Goal: Task Accomplishment & Management: Manage account settings

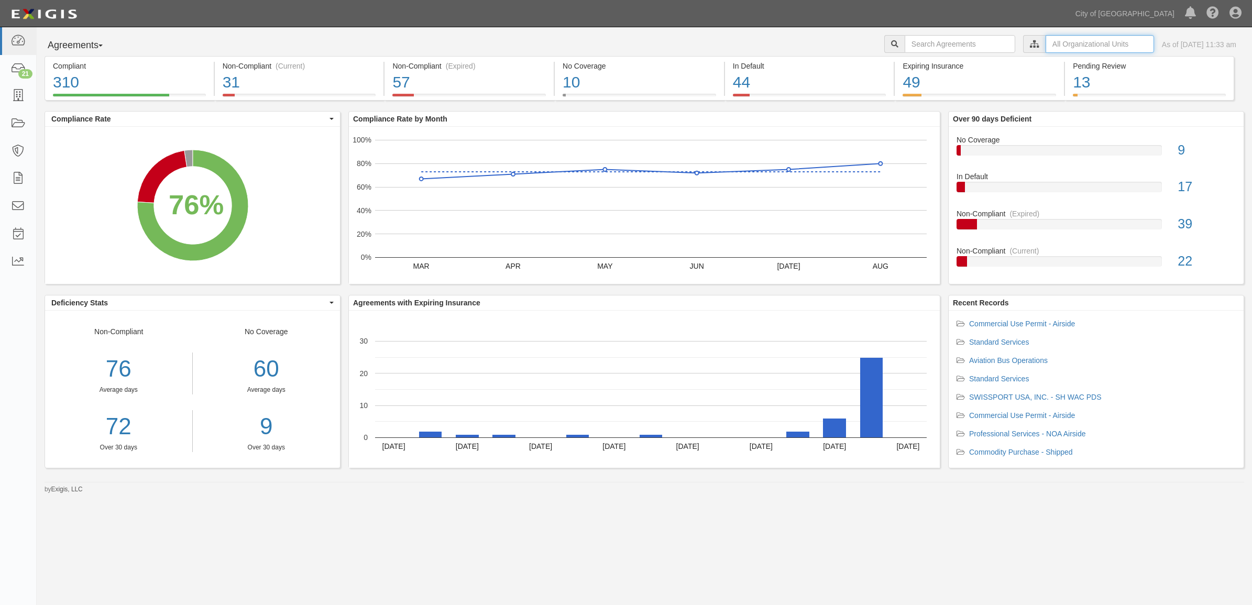
click at [1061, 37] on input "text" at bounding box center [1099, 44] width 108 height 18
drag, startPoint x: 919, startPoint y: 64, endPoint x: 926, endPoint y: 64, distance: 6.8
click at [921, 64] on icon at bounding box center [924, 63] width 7 height 5
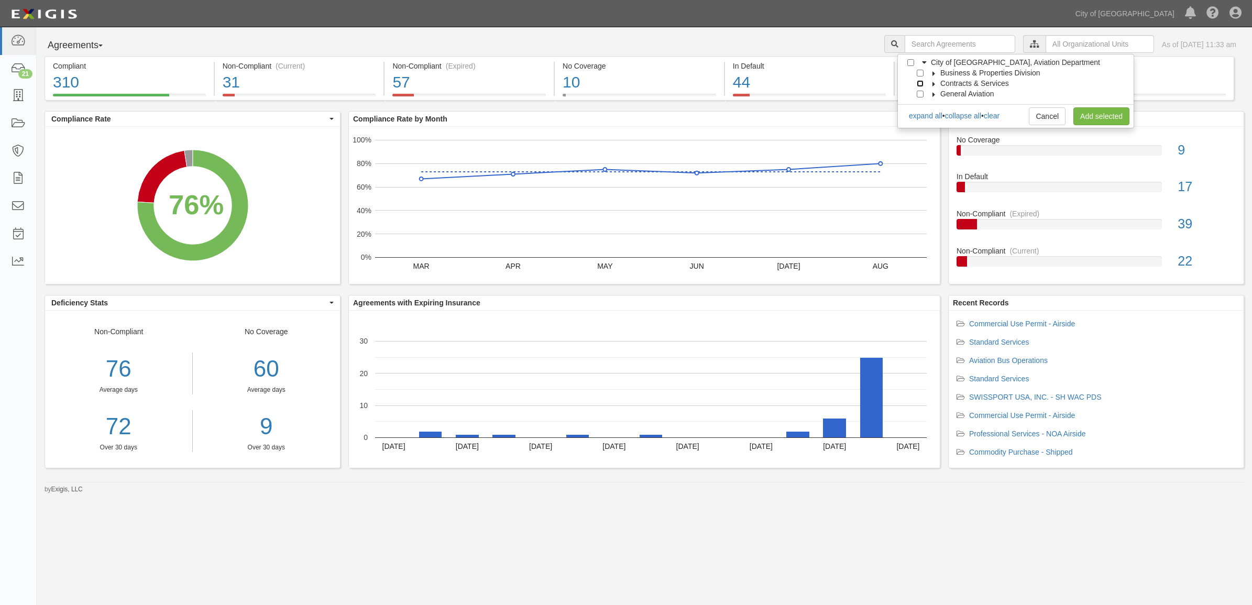
click at [919, 84] on input "Contracts & Services" at bounding box center [919, 83] width 7 height 7
checkbox input "true"
click at [1094, 114] on link "Add selected" at bounding box center [1101, 116] width 56 height 18
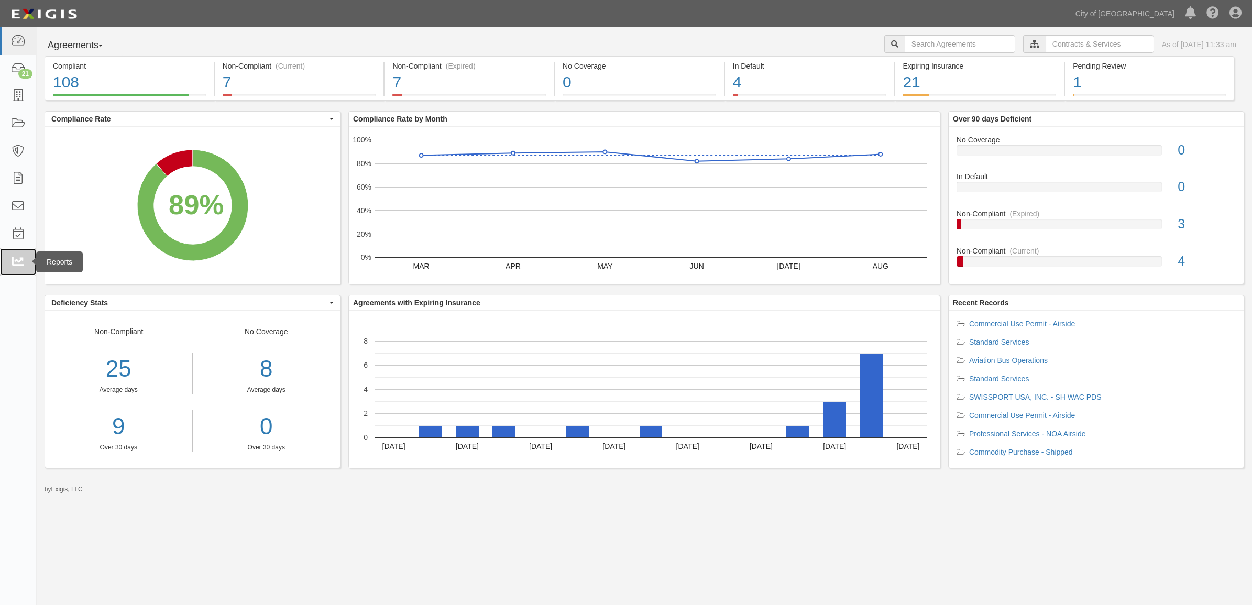
click at [12, 271] on link at bounding box center [18, 262] width 36 height 28
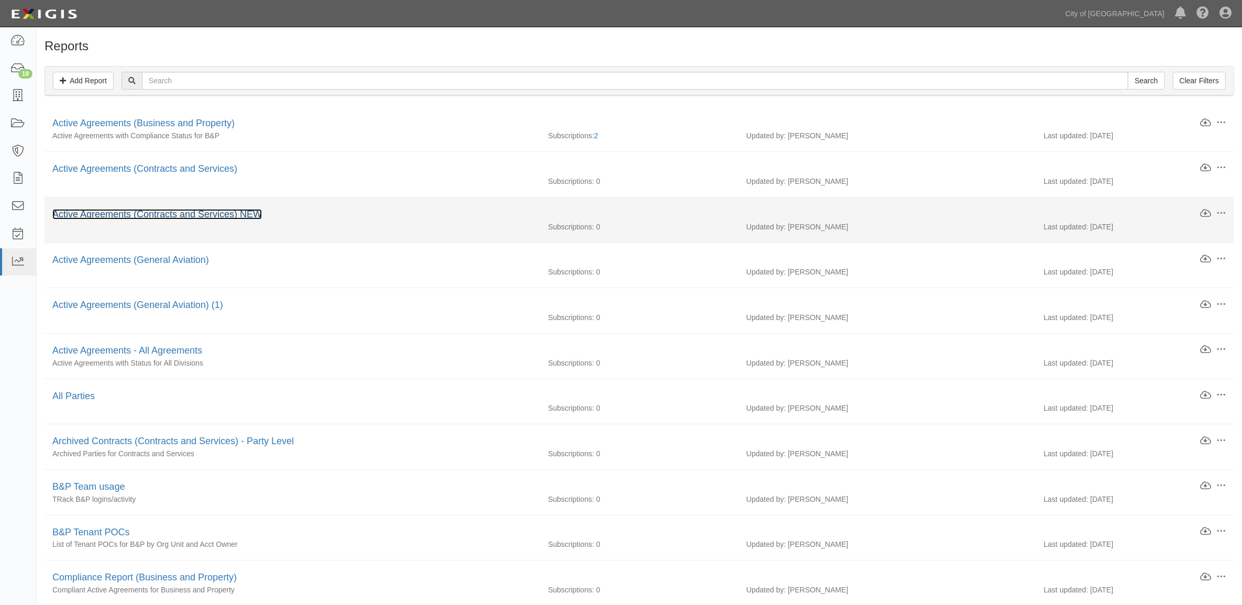
click at [203, 215] on link "Active Agreements (Contracts and Services) NEW" at bounding box center [156, 214] width 209 height 10
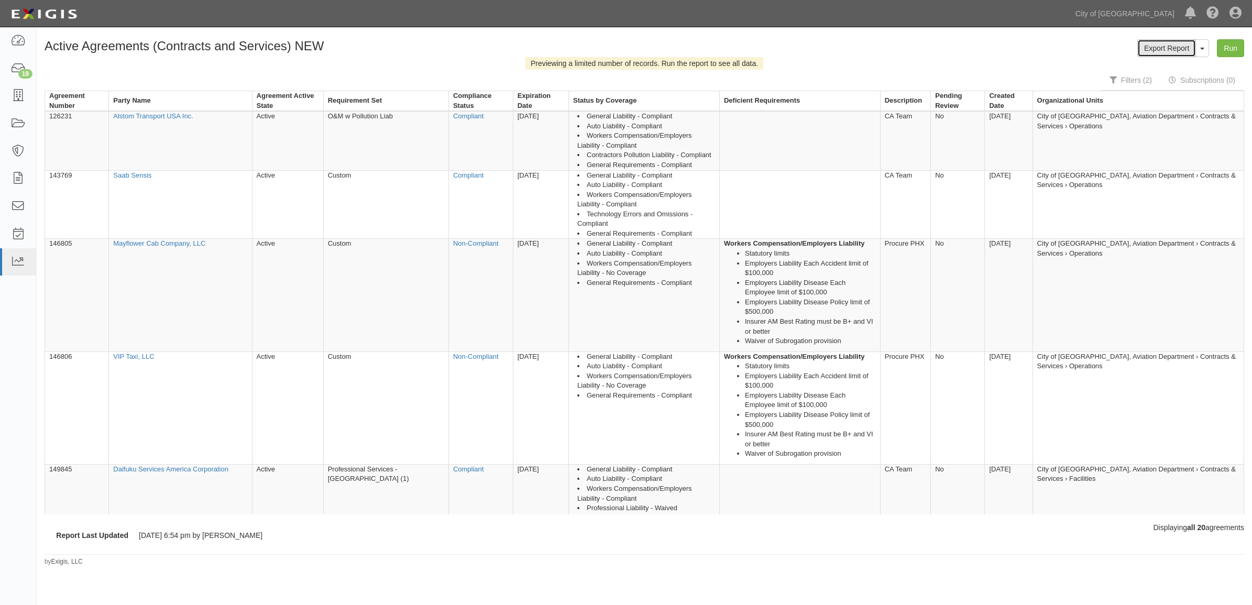
click at [1156, 56] on link "Export Report" at bounding box center [1166, 48] width 59 height 18
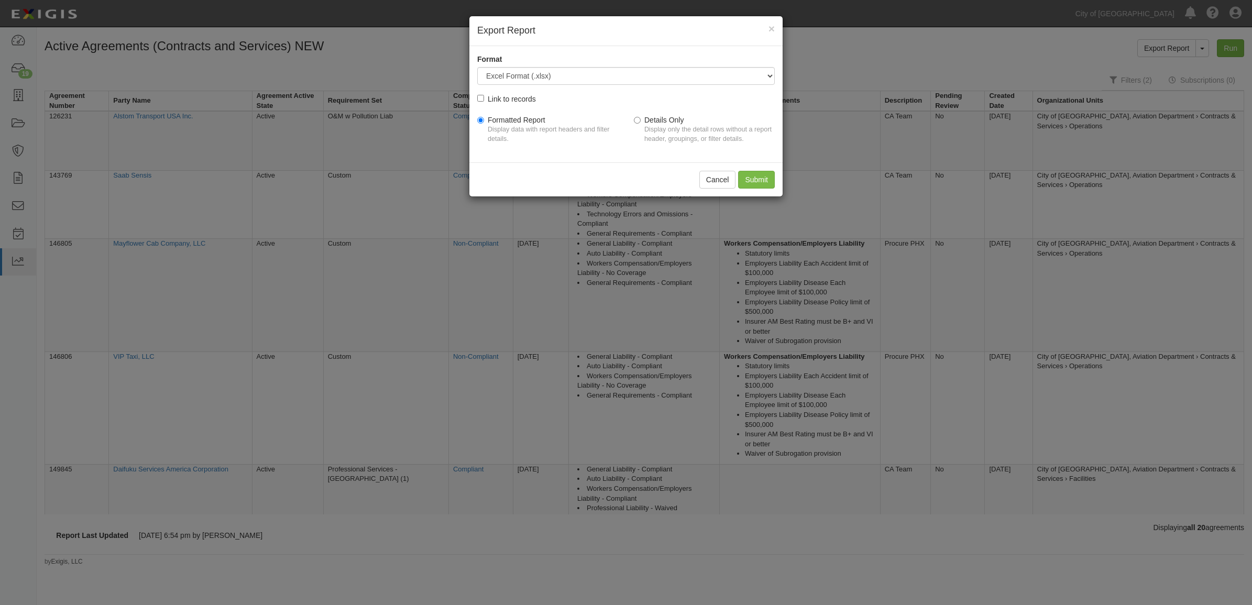
click at [775, 178] on div "Cancel Submit" at bounding box center [625, 179] width 313 height 34
click at [771, 179] on input "Submit" at bounding box center [756, 180] width 37 height 18
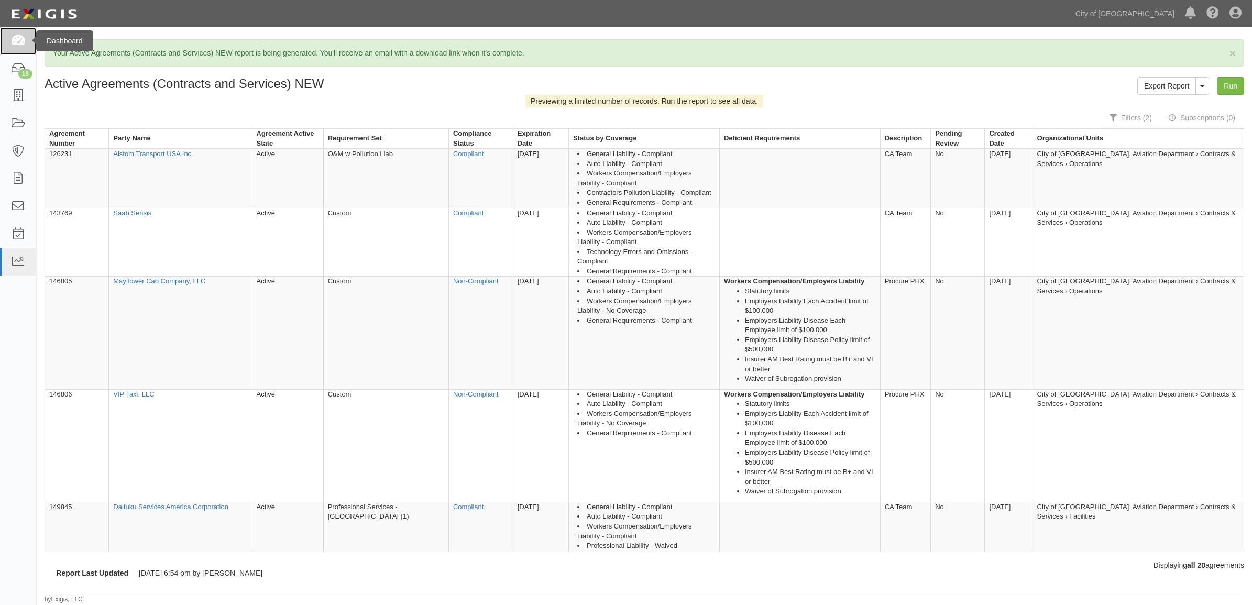
click at [6, 43] on link at bounding box center [18, 41] width 36 height 28
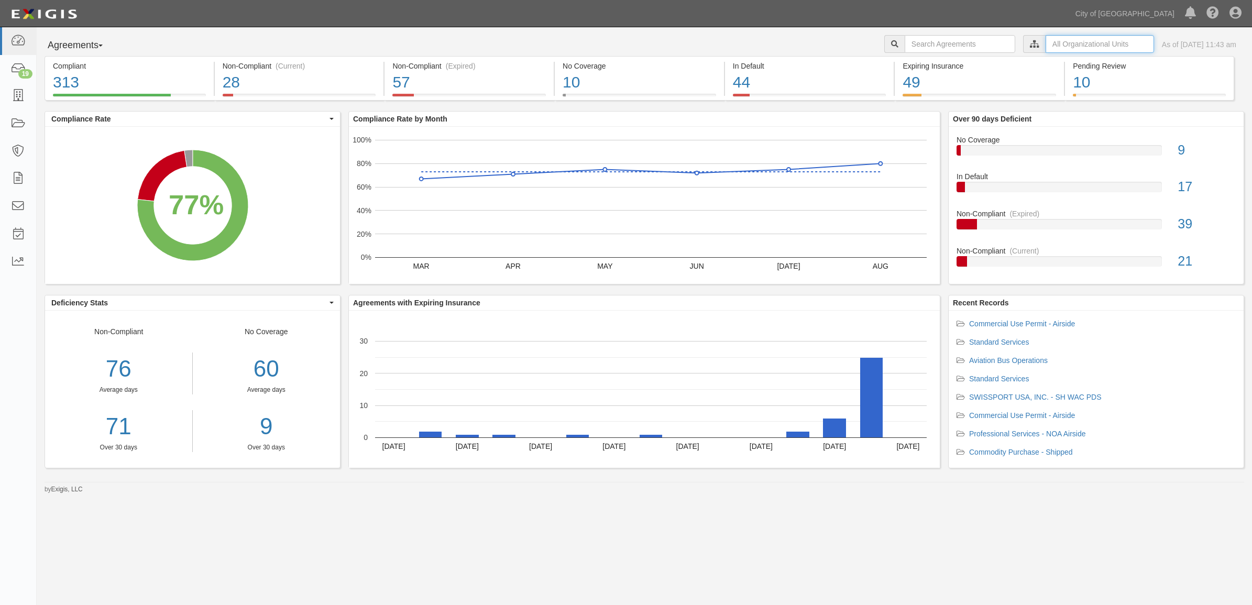
click at [1057, 47] on input "text" at bounding box center [1099, 44] width 108 height 18
click at [926, 63] on icon at bounding box center [924, 63] width 7 height 5
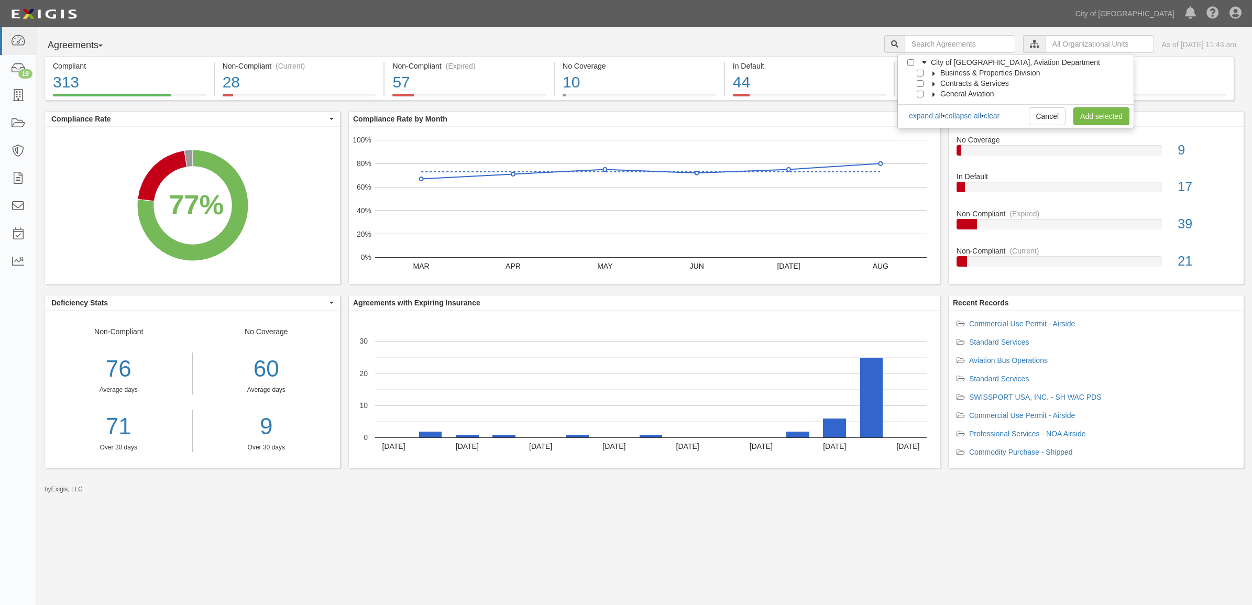
click at [925, 81] on div at bounding box center [921, 82] width 9 height 7
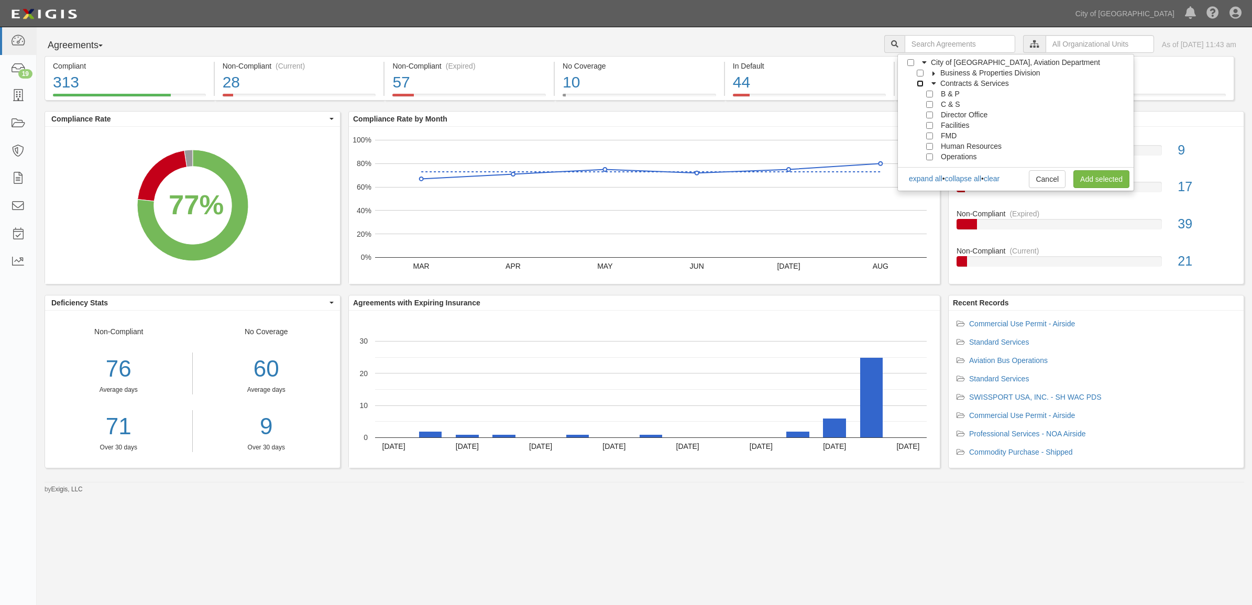
click at [920, 82] on input "Contracts & Services" at bounding box center [919, 83] width 7 height 7
checkbox input "true"
click at [1093, 180] on link "Add selected" at bounding box center [1101, 179] width 56 height 18
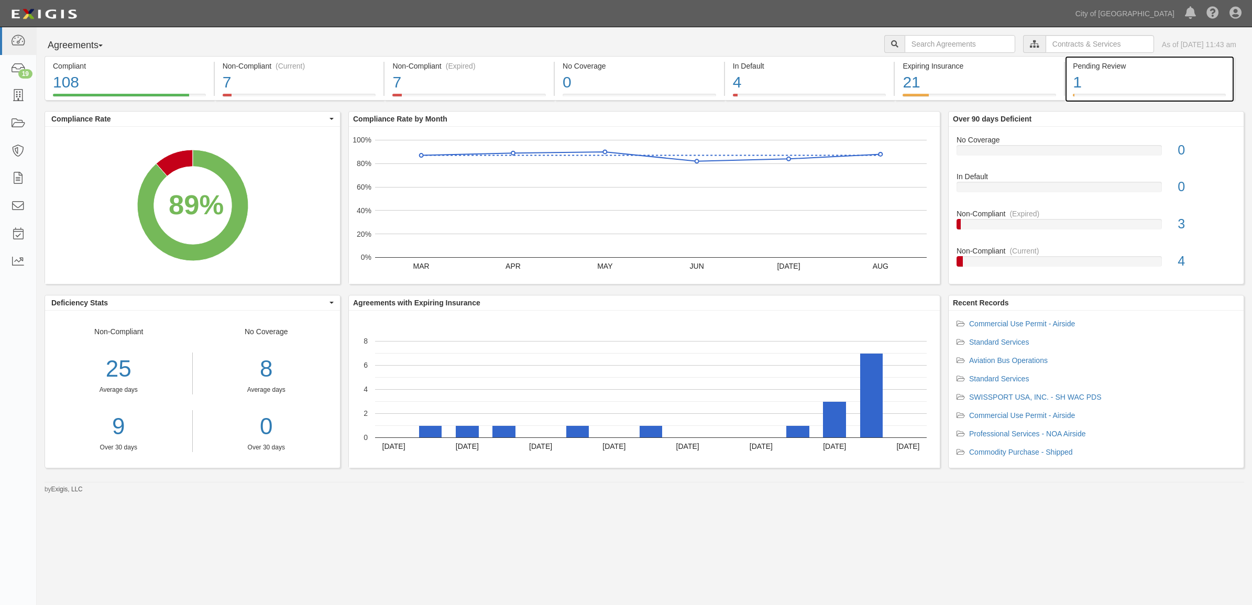
click at [0, 0] on div "1% (1 out of 122 agreements)" at bounding box center [0, 0] width 0 height 0
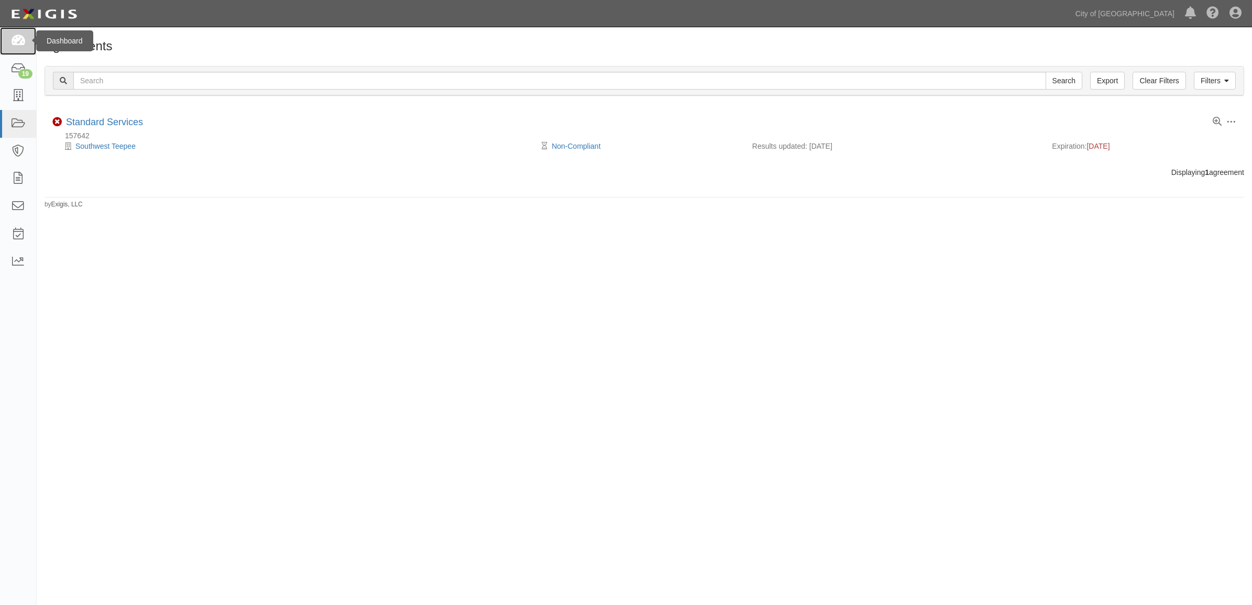
click at [12, 40] on icon at bounding box center [17, 41] width 15 height 12
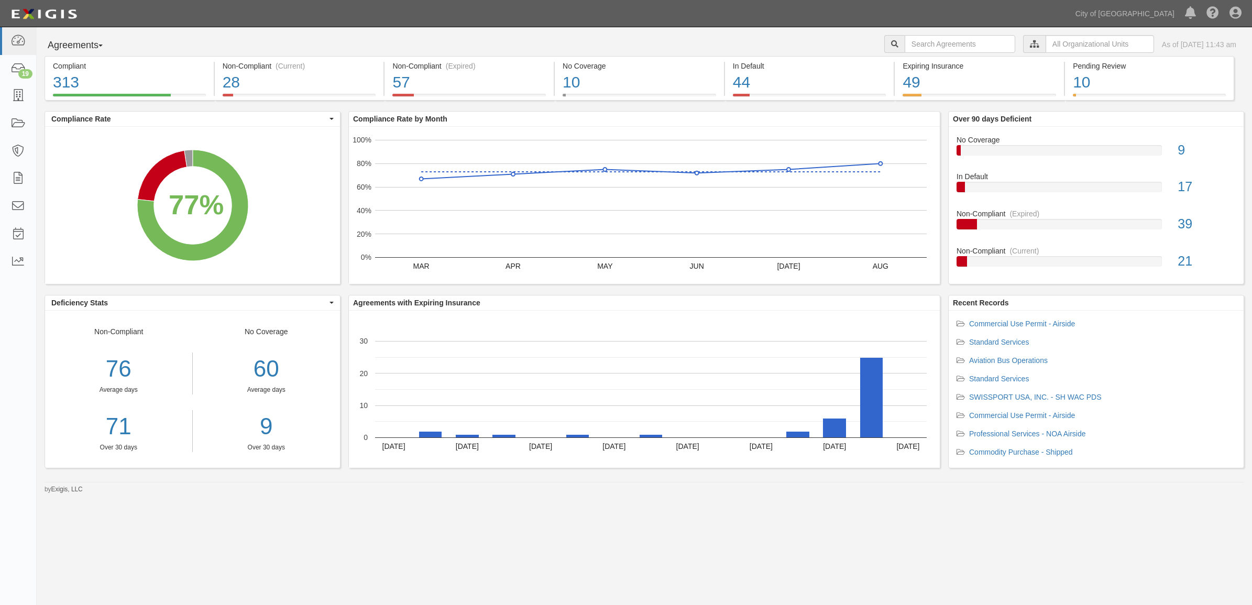
drag, startPoint x: 812, startPoint y: 34, endPoint x: 838, endPoint y: 35, distance: 26.7
click at [812, 34] on div "Agreements Parties Agreements Coverages City of [GEOGRAPHIC_DATA], Aviation Dep…" at bounding box center [644, 260] width 1215 height 467
drag, startPoint x: 923, startPoint y: 36, endPoint x: 923, endPoint y: 42, distance: 6.8
click at [923, 36] on input "text" at bounding box center [959, 44] width 110 height 18
click at [904, 46] on input "text" at bounding box center [959, 44] width 110 height 18
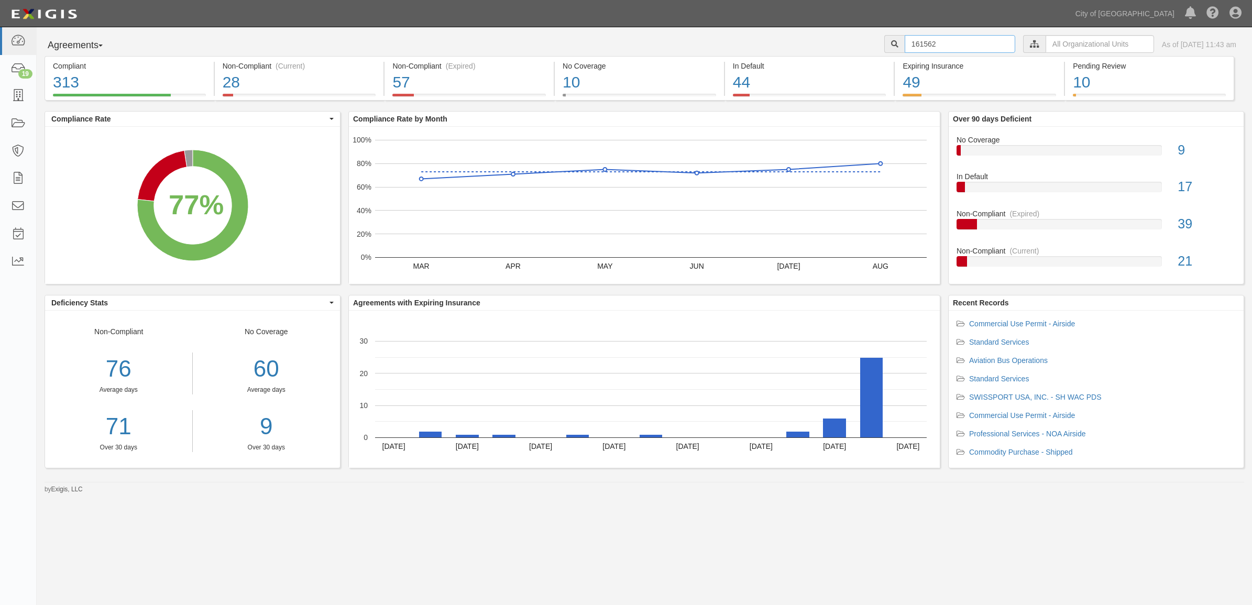
type input "161562"
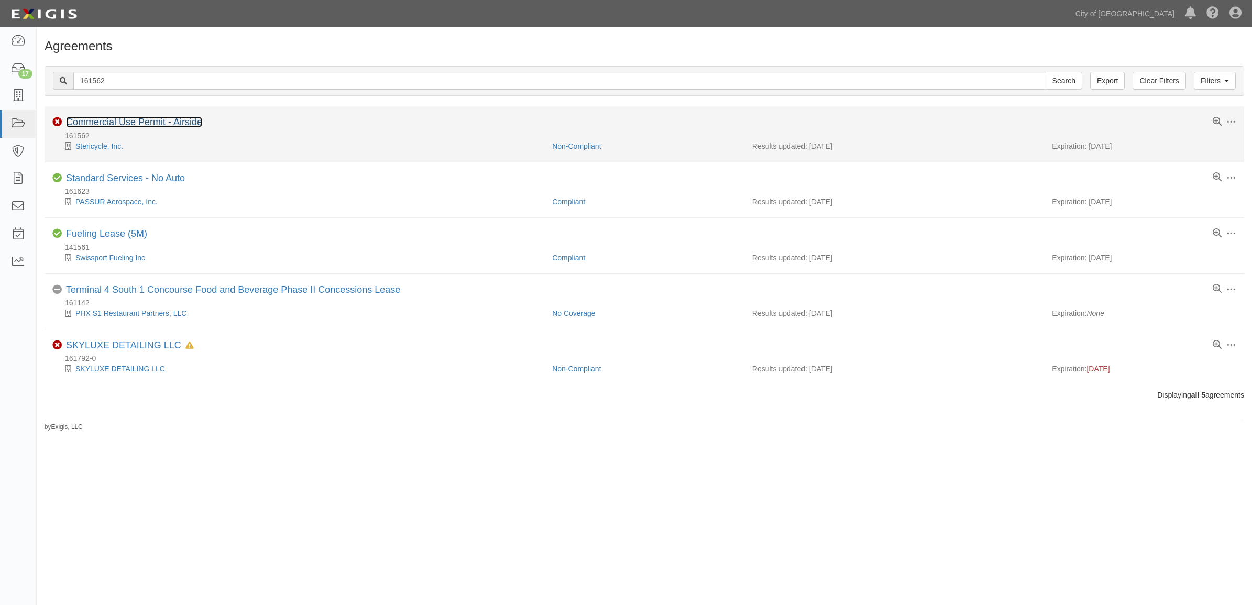
click at [117, 124] on link "Commercial Use Permit - Airside" at bounding box center [134, 122] width 136 height 10
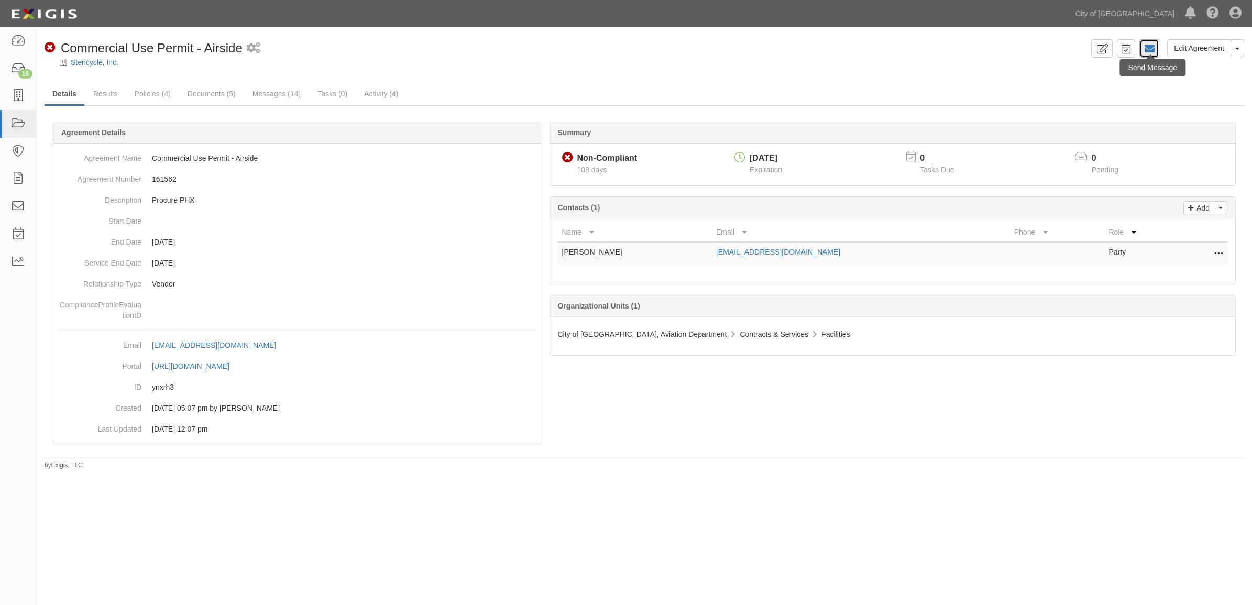
click at [1140, 48] on link at bounding box center [1149, 48] width 20 height 18
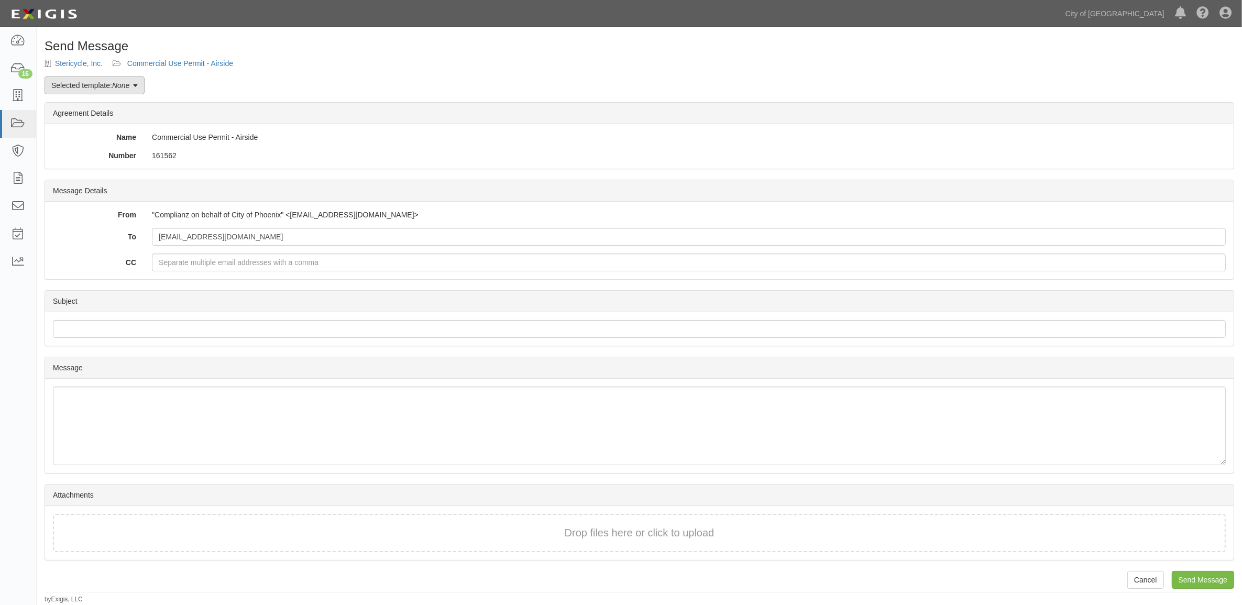
click at [132, 87] on link "Selected template: None" at bounding box center [95, 85] width 100 height 18
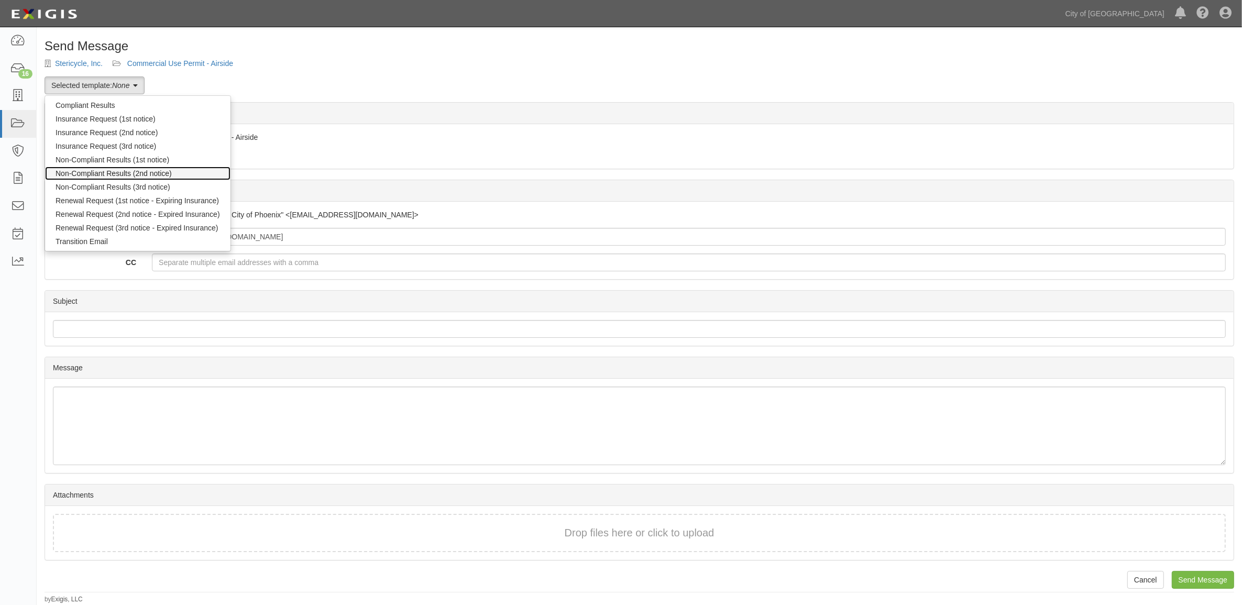
click at [107, 167] on link "Non-Compliant Results (2nd notice)" at bounding box center [137, 174] width 185 height 14
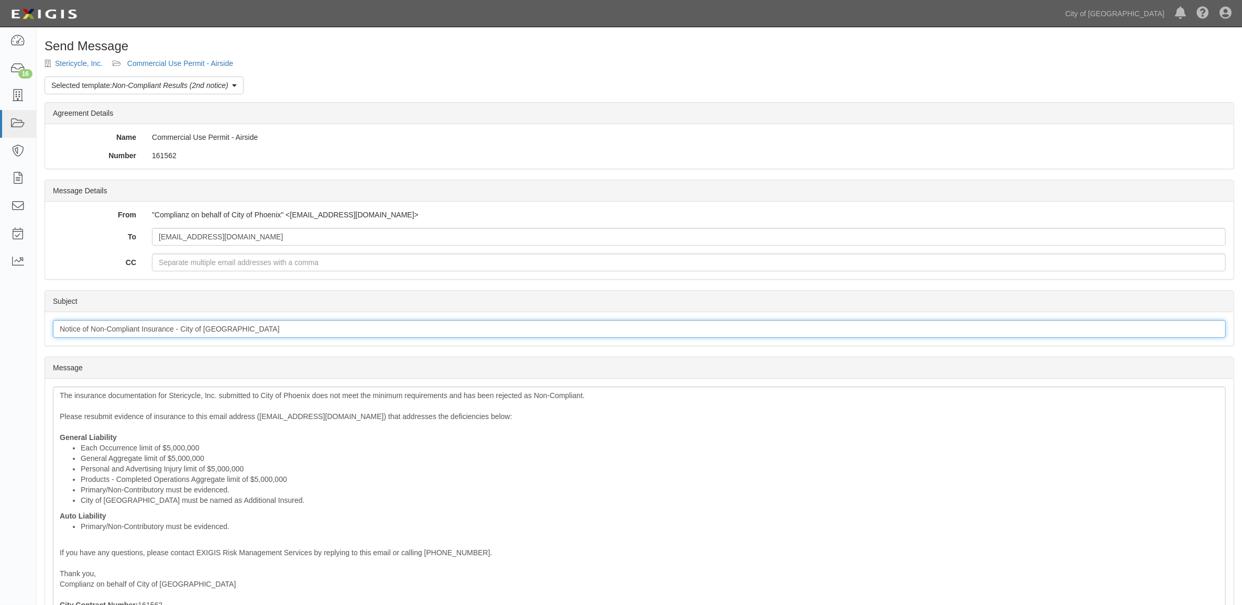
click at [184, 330] on input "Notice of Non-Compliant Insurance - City of Phoenix" at bounding box center [639, 329] width 1173 height 18
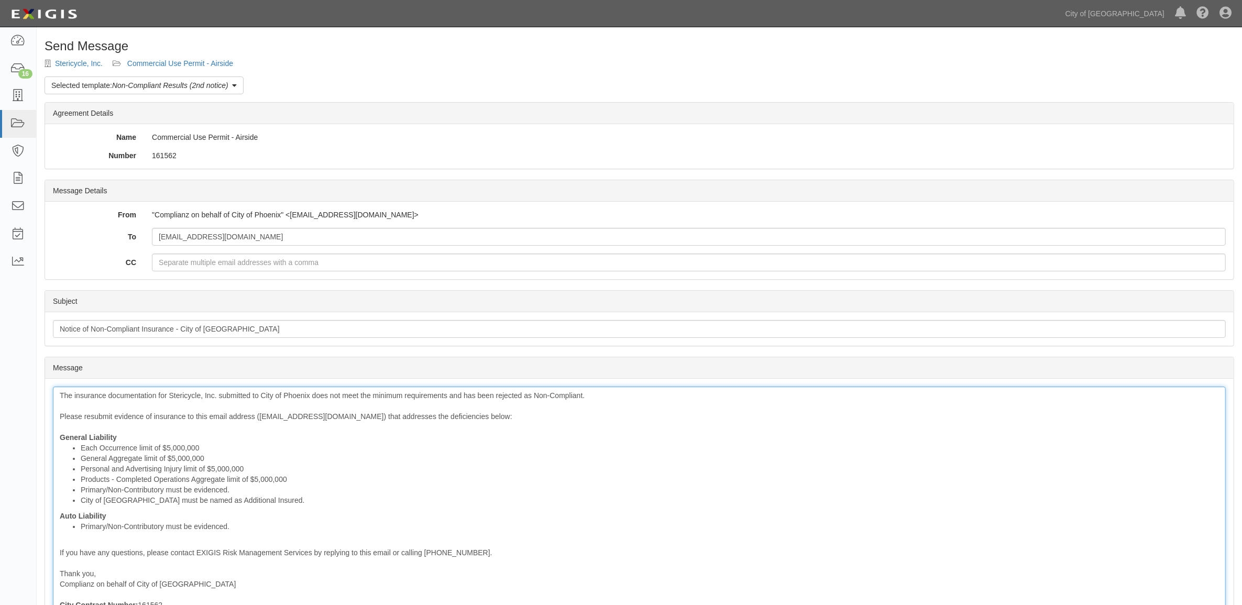
click at [380, 526] on li "Primary/Non-Contributory must be evidenced." at bounding box center [650, 526] width 1138 height 10
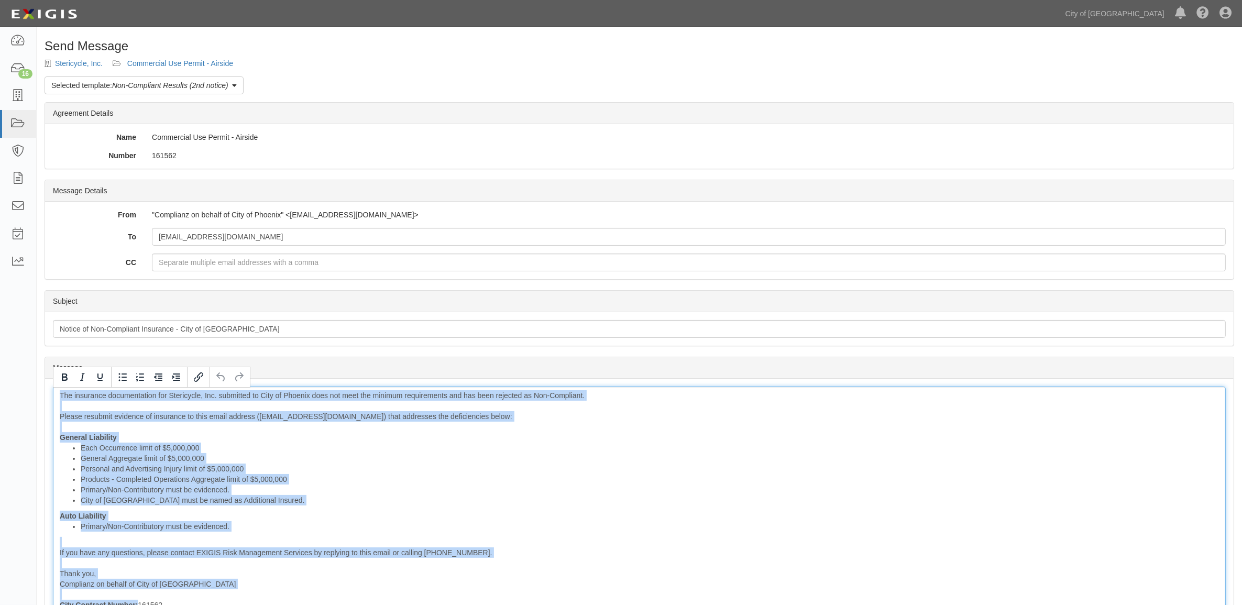
copy div "The insurance documentation for Stericycle, Inc. submitted to City of Phoenix d…"
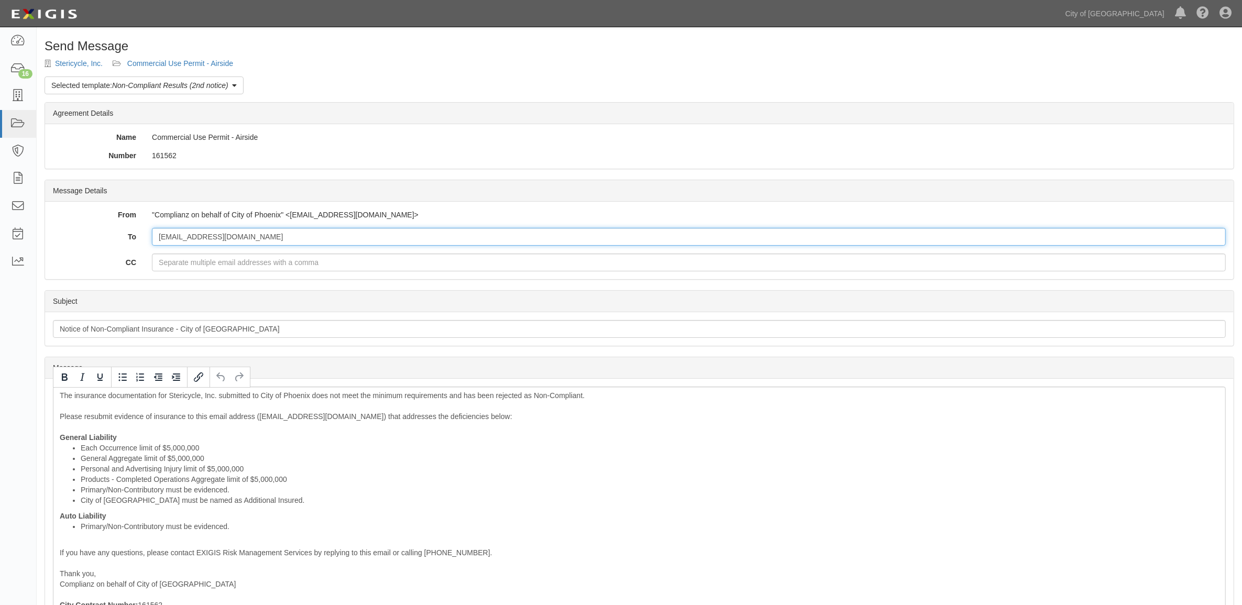
click at [195, 244] on input "jheilig@stericycle.com" at bounding box center [689, 237] width 1074 height 18
click at [92, 61] on link "Stericycle, Inc." at bounding box center [79, 63] width 48 height 8
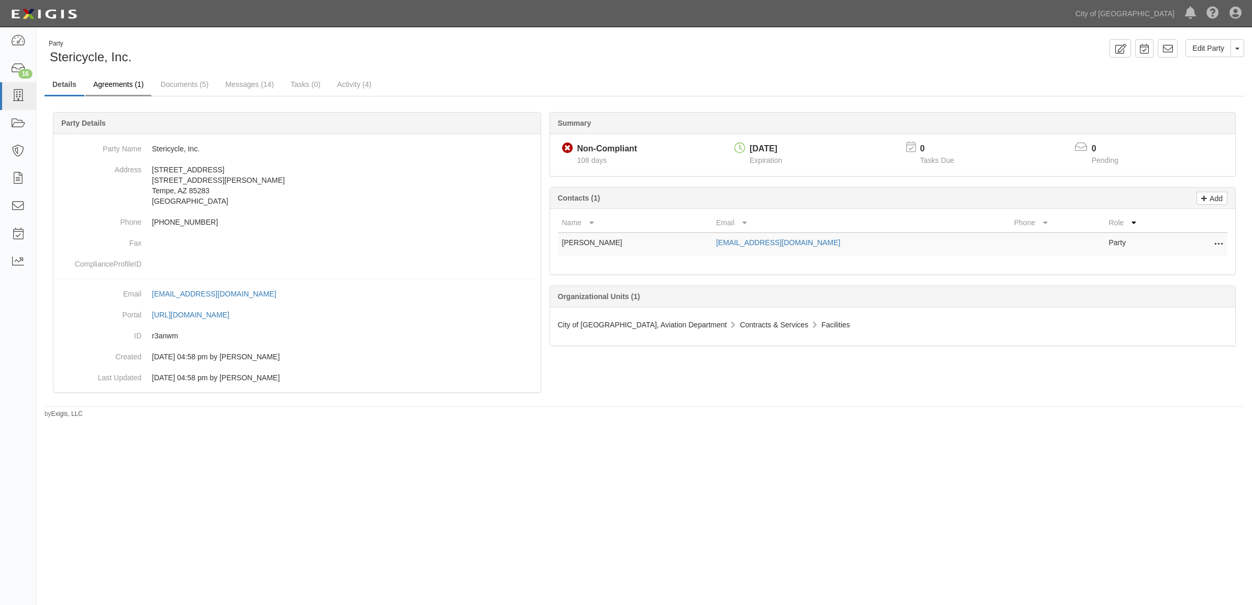
drag, startPoint x: 131, startPoint y: 72, endPoint x: 130, endPoint y: 77, distance: 5.3
click at [130, 77] on div "Party Stericycle, Inc. Edit Party Toggle Party Dropdown View Audit Trail Archiv…" at bounding box center [644, 228] width 1215 height 379
drag, startPoint x: 130, startPoint y: 77, endPoint x: 131, endPoint y: 82, distance: 5.5
click at [130, 80] on link "Agreements (1)" at bounding box center [118, 85] width 66 height 23
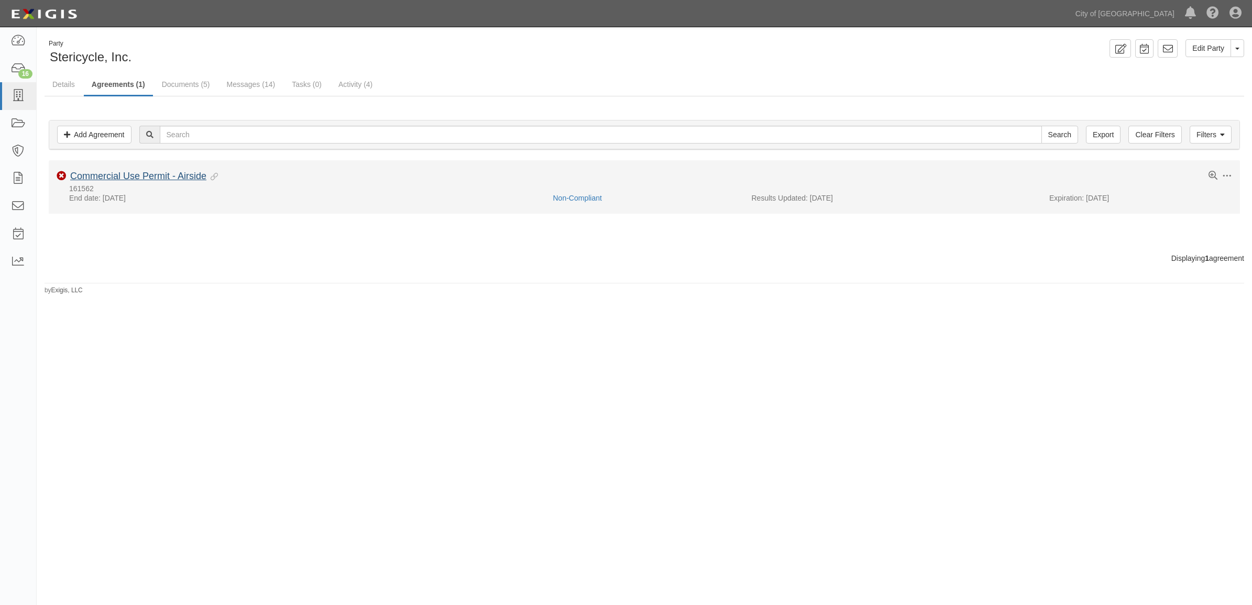
drag, startPoint x: 137, startPoint y: 183, endPoint x: 140, endPoint y: 179, distance: 5.4
click at [137, 183] on div "Toggle Agreement Dropdown Edit Log activity Add task Send message Archive Non-C…" at bounding box center [644, 182] width 1191 height 22
click at [141, 175] on link "Commercial Use Permit - Airside" at bounding box center [138, 176] width 136 height 10
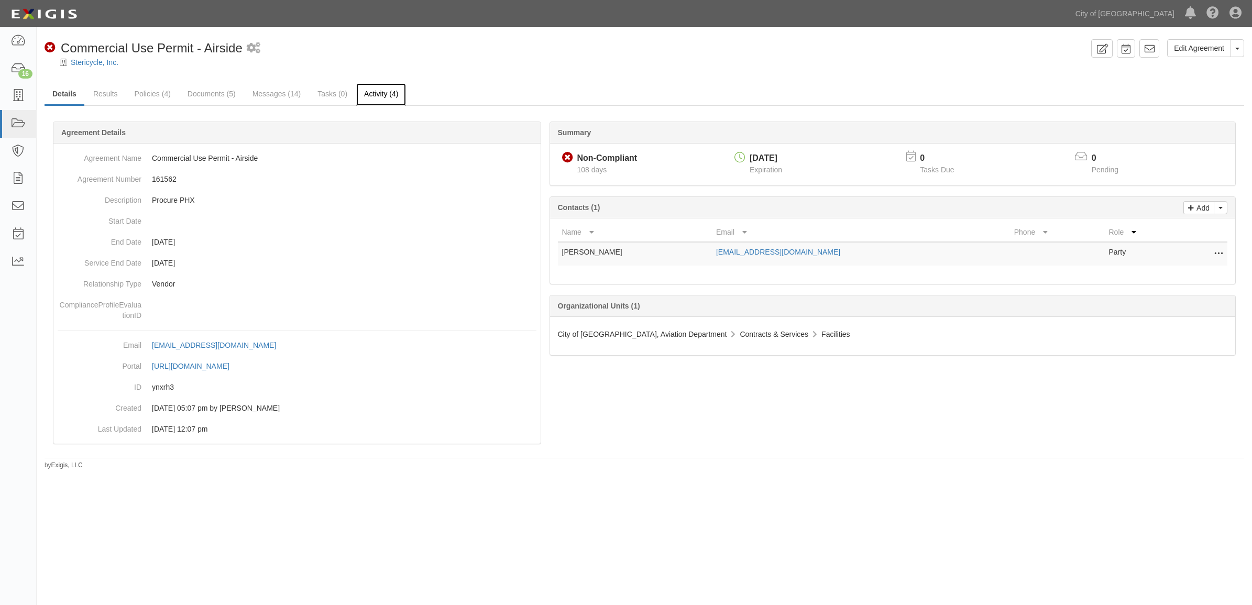
click at [402, 95] on link "Activity (4)" at bounding box center [381, 94] width 50 height 23
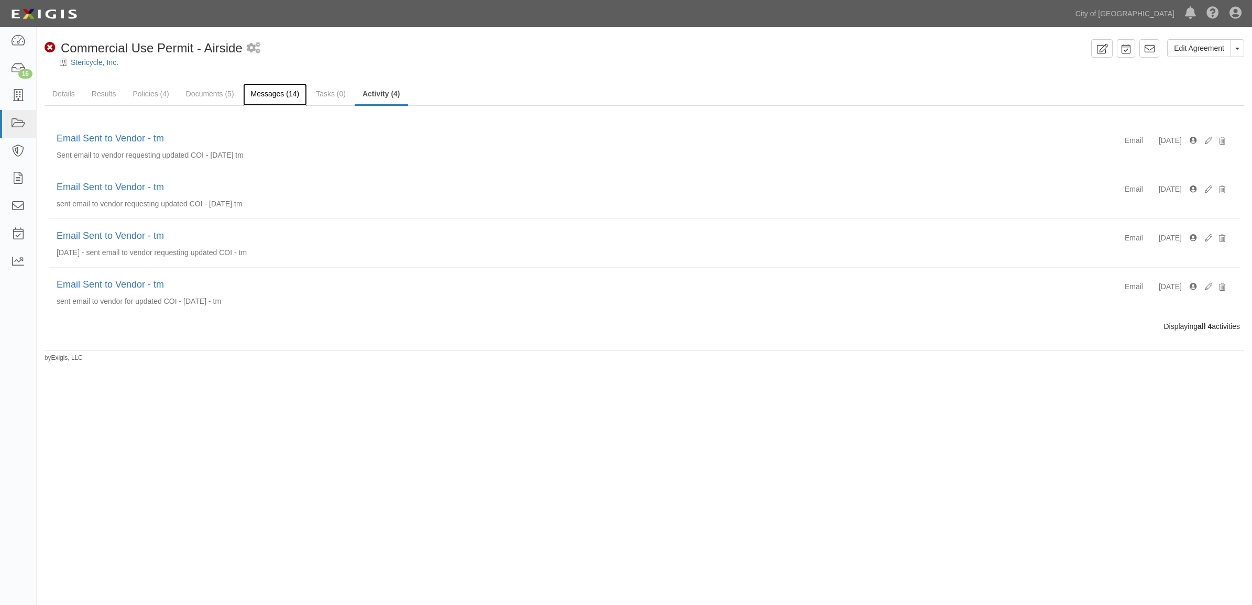
click at [270, 97] on link "Messages (14)" at bounding box center [275, 94] width 64 height 23
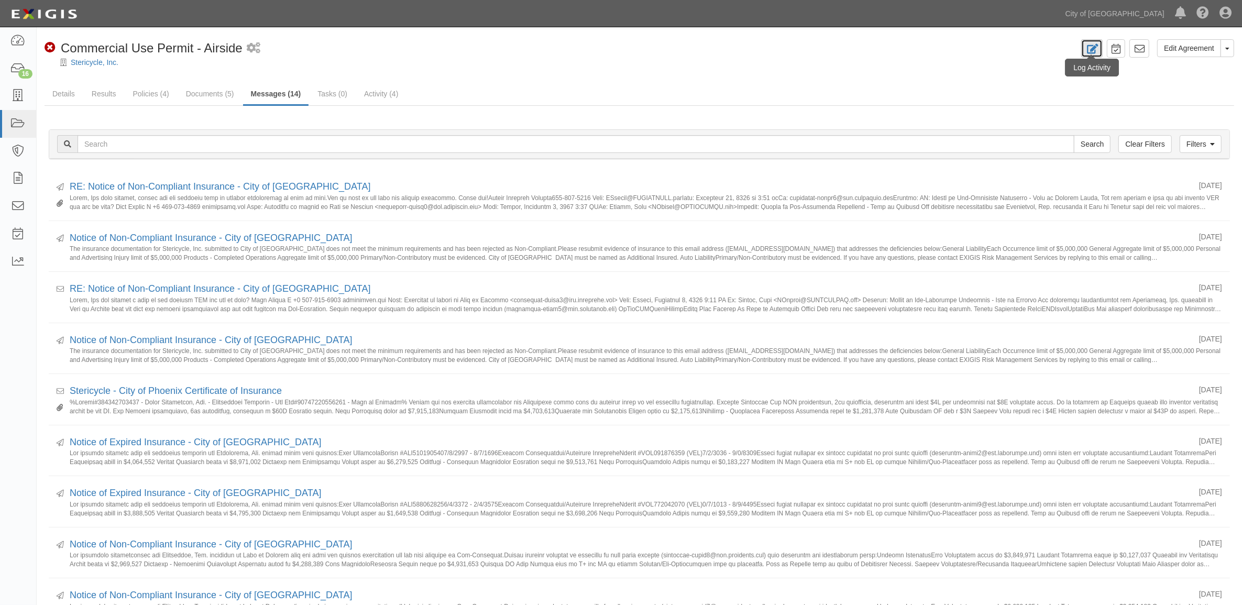
click at [1099, 46] on link at bounding box center [1091, 48] width 21 height 18
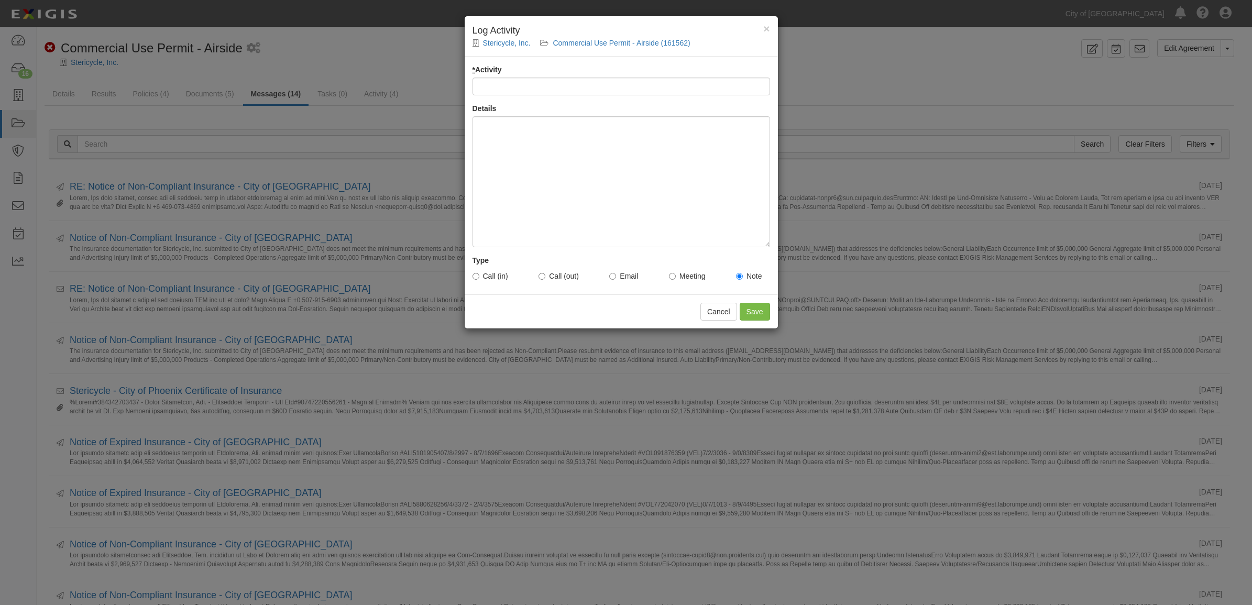
click at [606, 95] on div "* Activity Details Type Call (in) Call (out) Email Meeting Note" at bounding box center [620, 176] width 313 height 238
click at [603, 81] on input "* Activity" at bounding box center [620, 87] width 297 height 18
type input "Email Sent to Vendor/broker - tm"
click at [591, 153] on div at bounding box center [620, 181] width 297 height 131
paste div
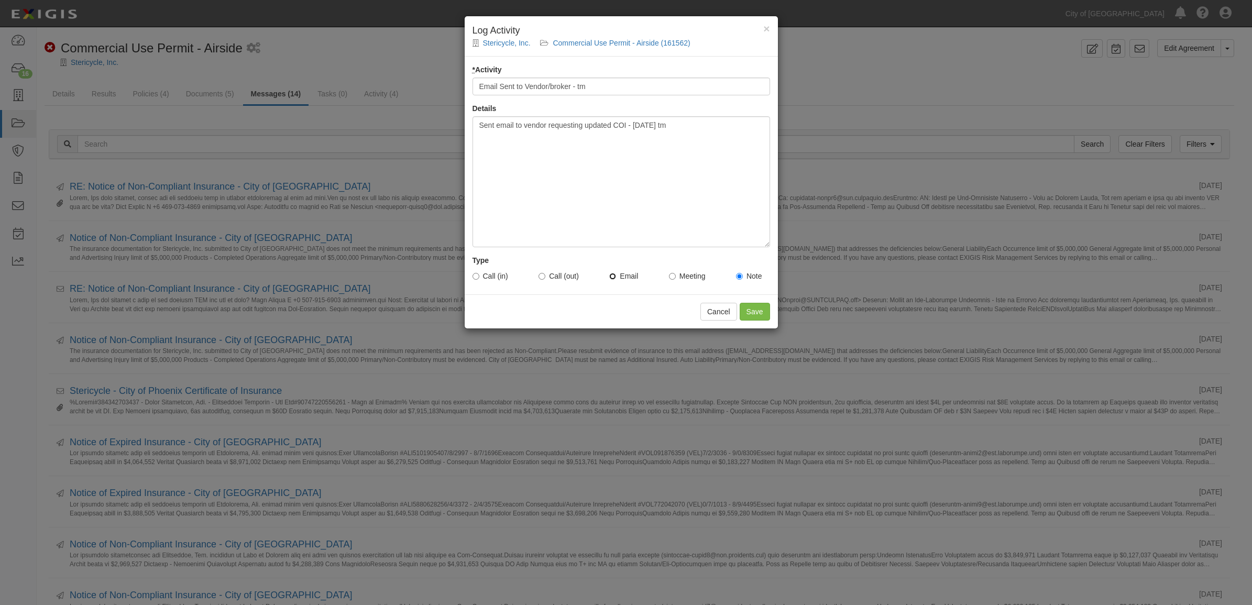
drag, startPoint x: 609, startPoint y: 273, endPoint x: 620, endPoint y: 281, distance: 13.8
click at [610, 274] on input "Email" at bounding box center [612, 276] width 7 height 7
radio input "true"
click at [750, 318] on input "Save" at bounding box center [754, 312] width 30 height 18
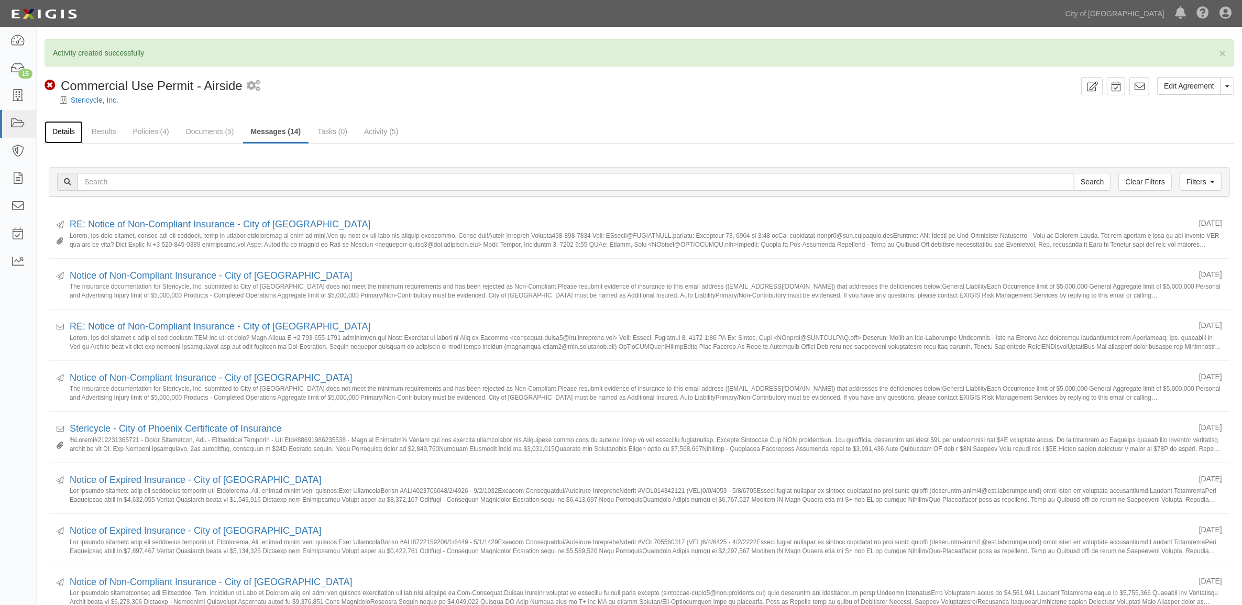
click at [51, 124] on link "Details" at bounding box center [64, 132] width 38 height 23
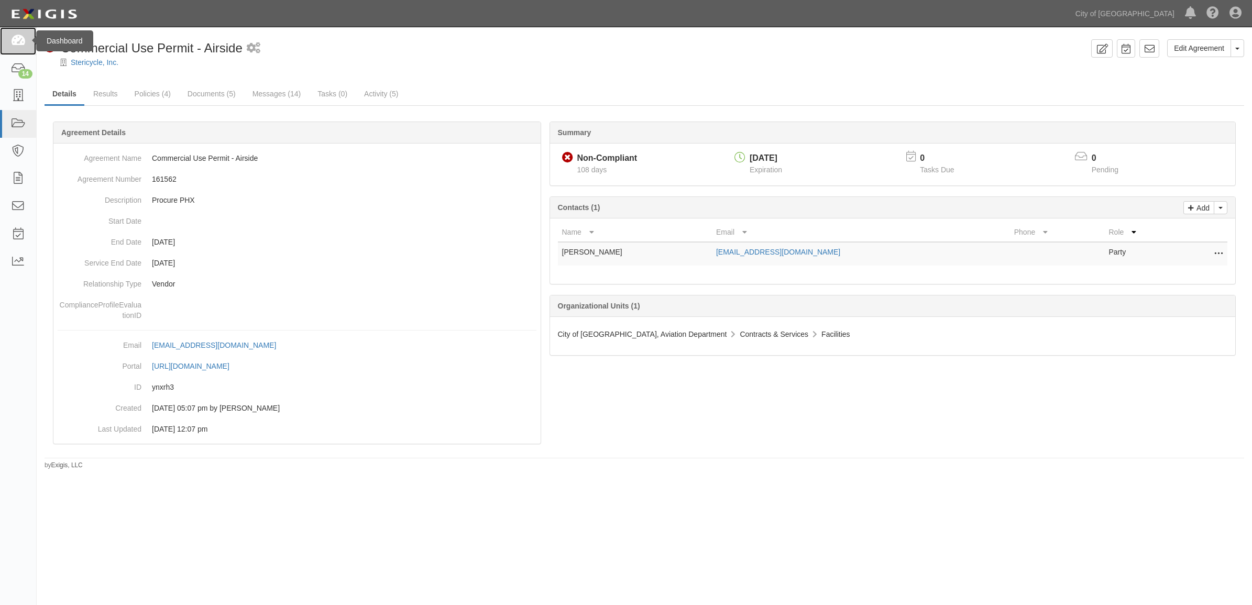
click at [19, 37] on icon at bounding box center [17, 41] width 15 height 12
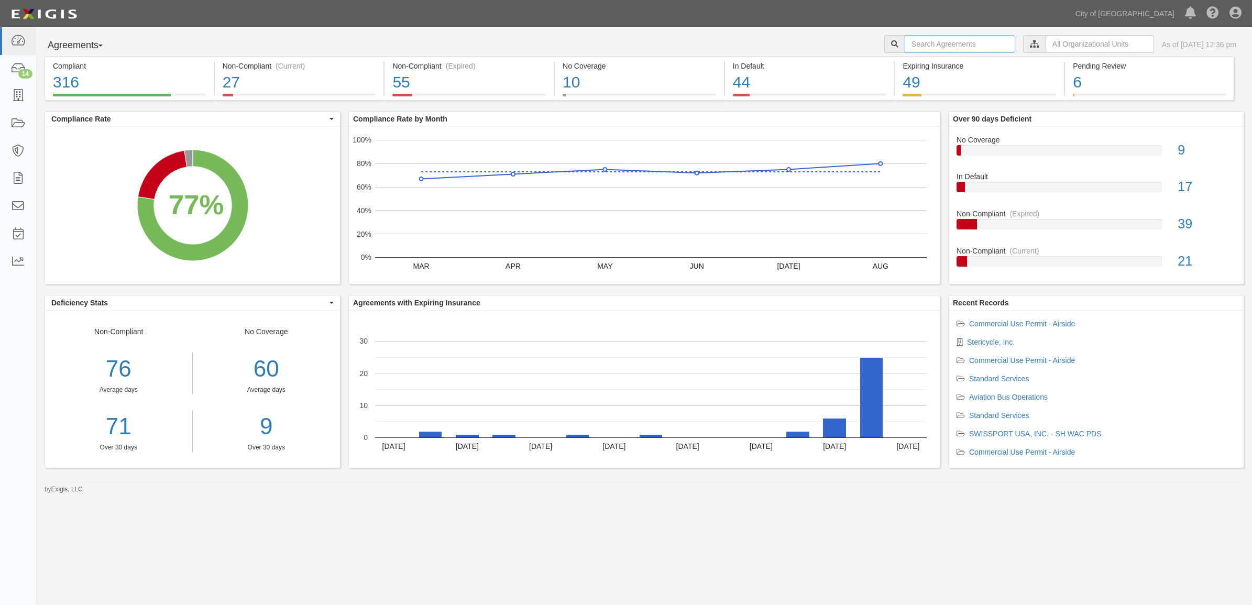
click at [967, 46] on input "text" at bounding box center [959, 44] width 110 height 18
click at [967, 46] on input "16003" at bounding box center [959, 44] width 110 height 18
type input "160034"
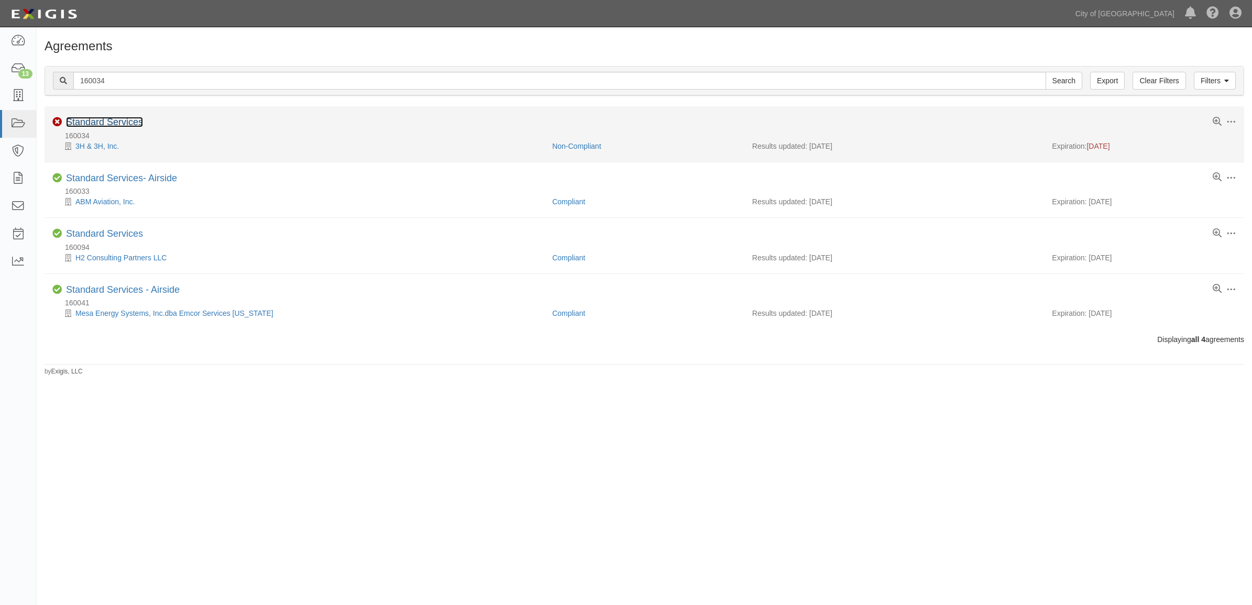
click at [125, 123] on link "Standard Services" at bounding box center [104, 122] width 77 height 10
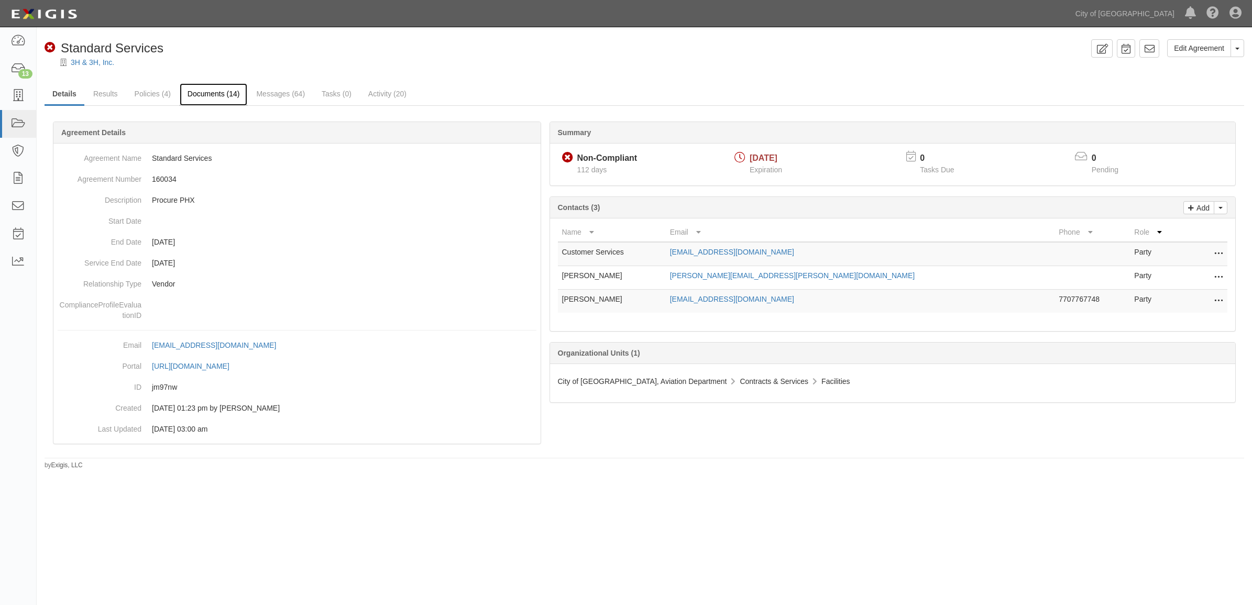
click at [221, 96] on link "Documents (14)" at bounding box center [214, 94] width 68 height 23
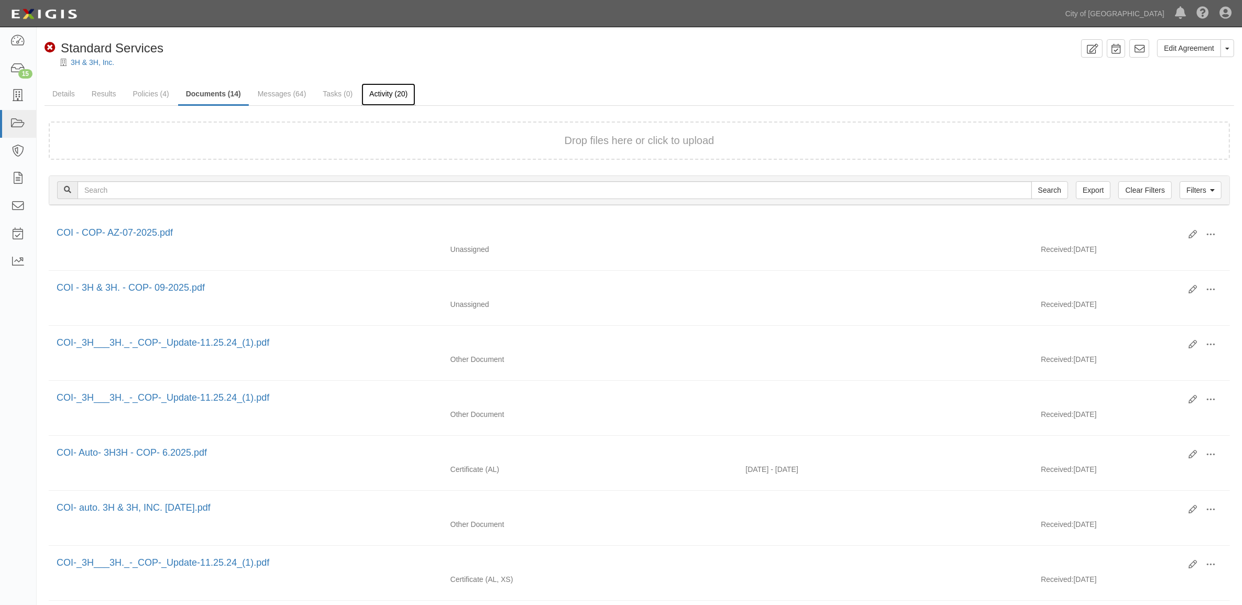
click at [380, 89] on link "Activity (20)" at bounding box center [388, 94] width 54 height 23
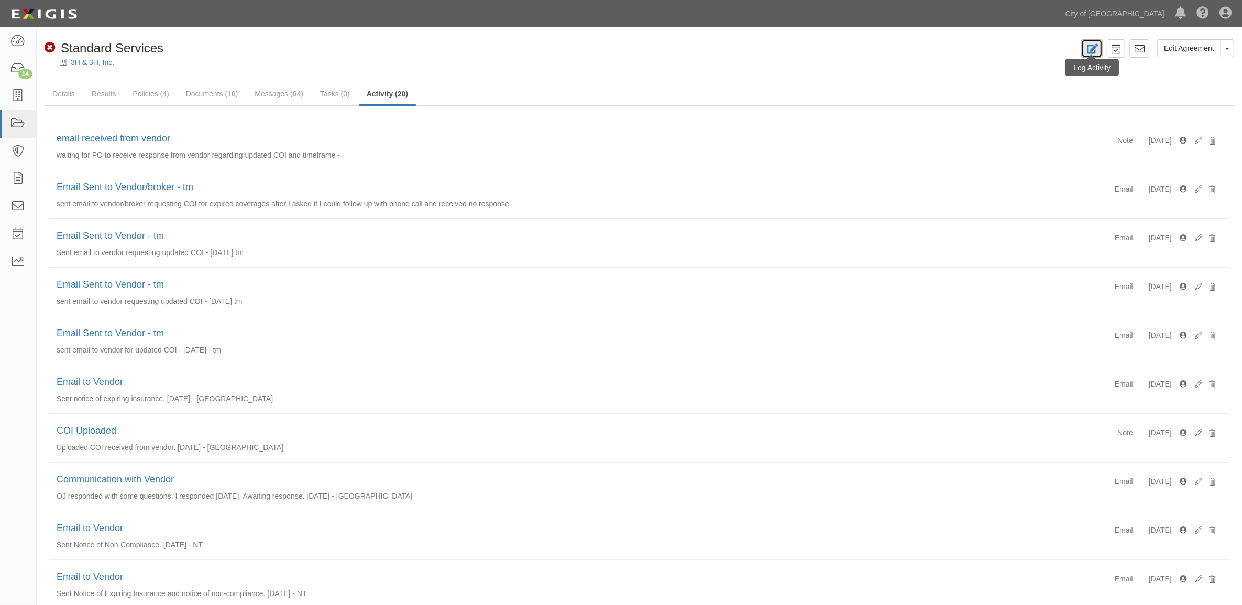
click at [1087, 52] on icon at bounding box center [1092, 49] width 12 height 10
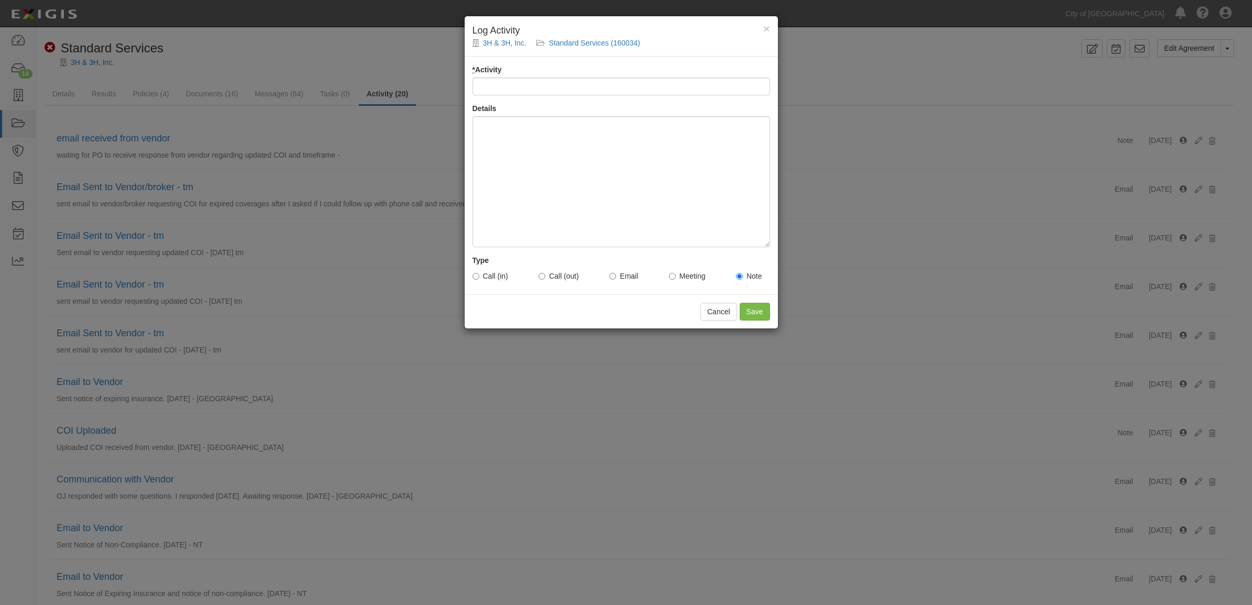
click at [503, 79] on input "* Activity" at bounding box center [620, 87] width 297 height 18
type input "uploaded document"
click at [522, 176] on div at bounding box center [620, 181] width 297 height 131
click at [768, 312] on input "Save" at bounding box center [754, 312] width 30 height 18
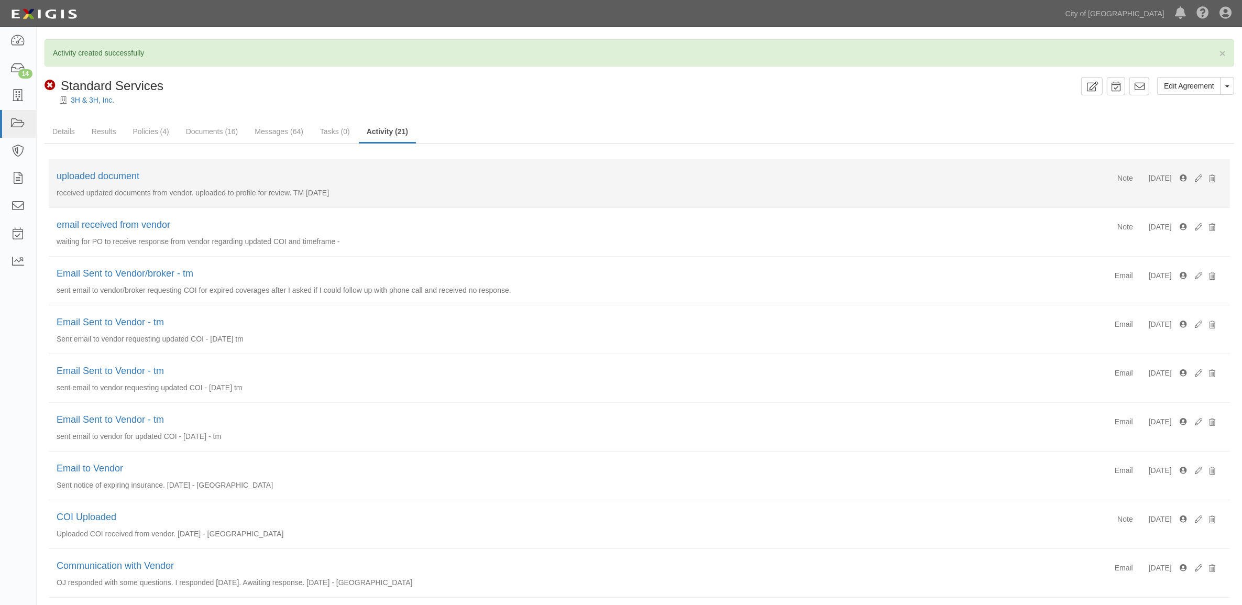
click at [165, 193] on p "received updated documents from vendor. uploaded to profile for review. TM 9/17…" at bounding box center [639, 192] width 1165 height 10
copy p "received updated documents from vendor. uploaded to profile for review. TM 9/17…"
click at [1197, 176] on icon at bounding box center [1198, 178] width 7 height 7
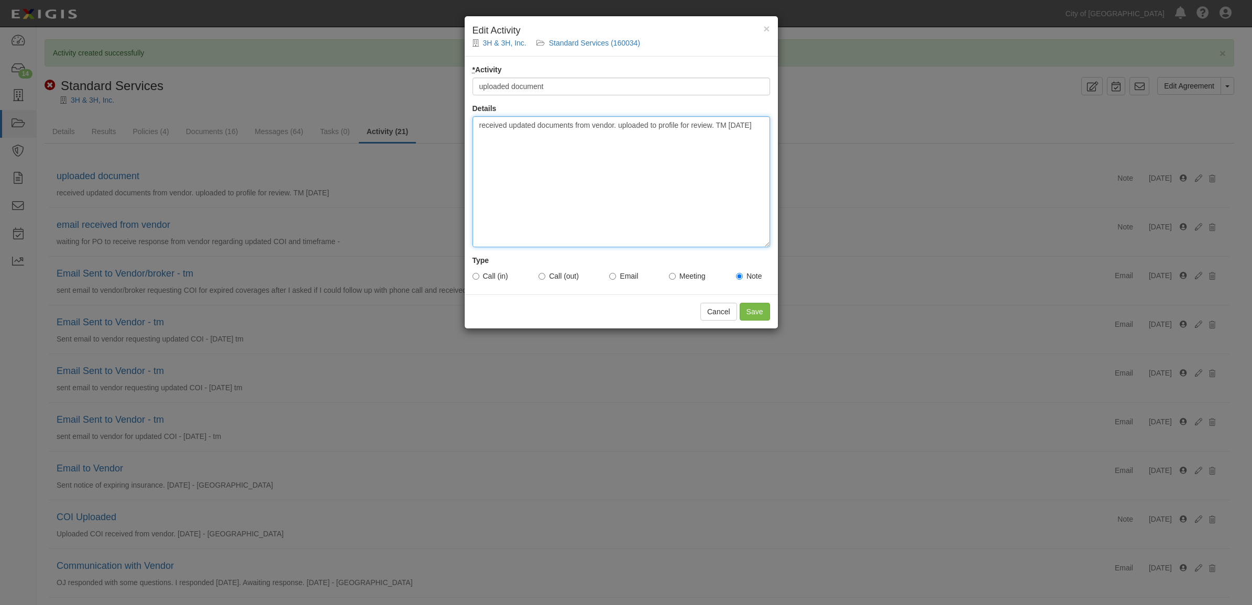
click at [726, 126] on div "received updated documents from vendor. uploaded to profile for review. TM [DAT…" at bounding box center [620, 181] width 297 height 131
click at [753, 313] on input "Save" at bounding box center [754, 312] width 30 height 18
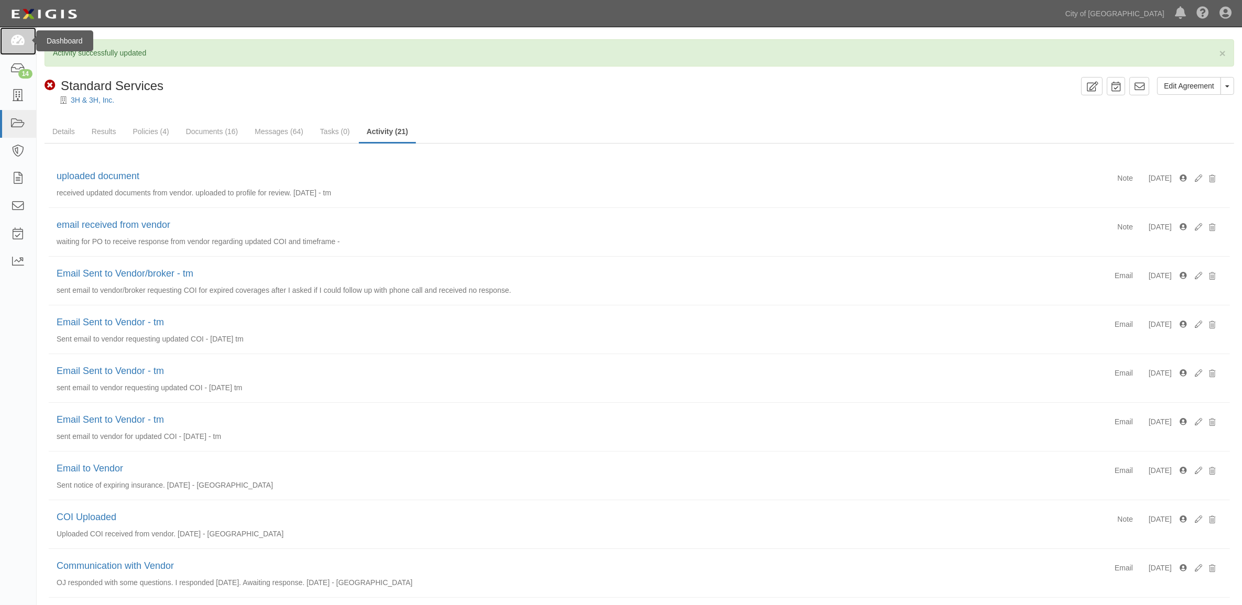
click at [18, 39] on icon at bounding box center [17, 41] width 15 height 12
click at [25, 74] on div "14" at bounding box center [25, 73] width 14 height 9
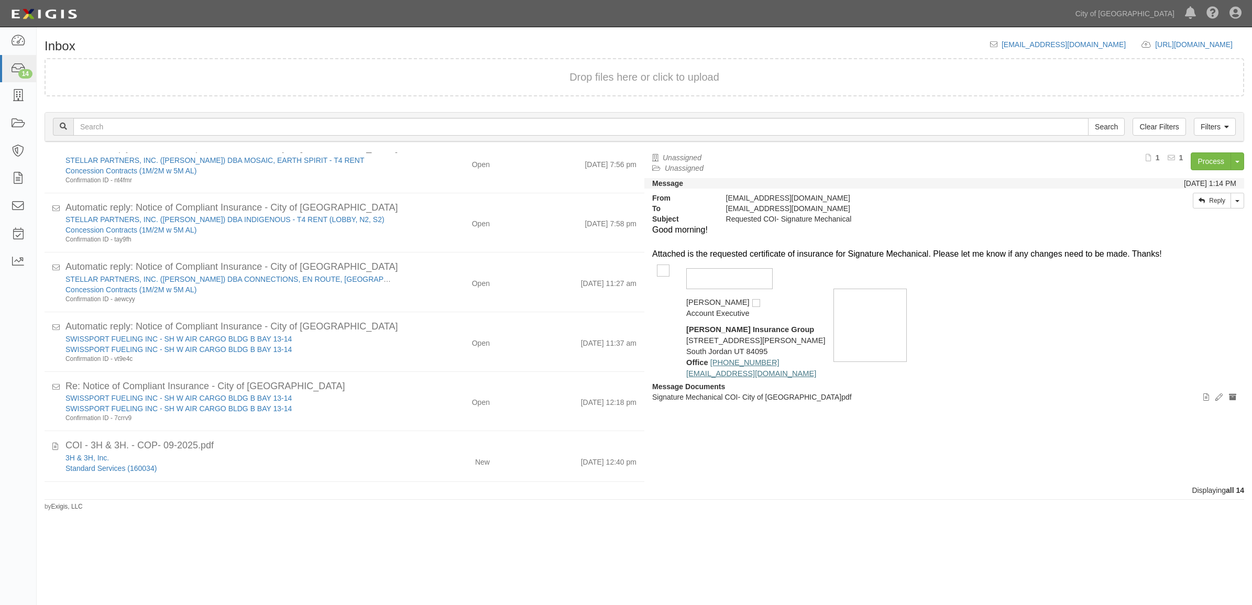
scroll to position [444, 0]
